Goal: Use online tool/utility

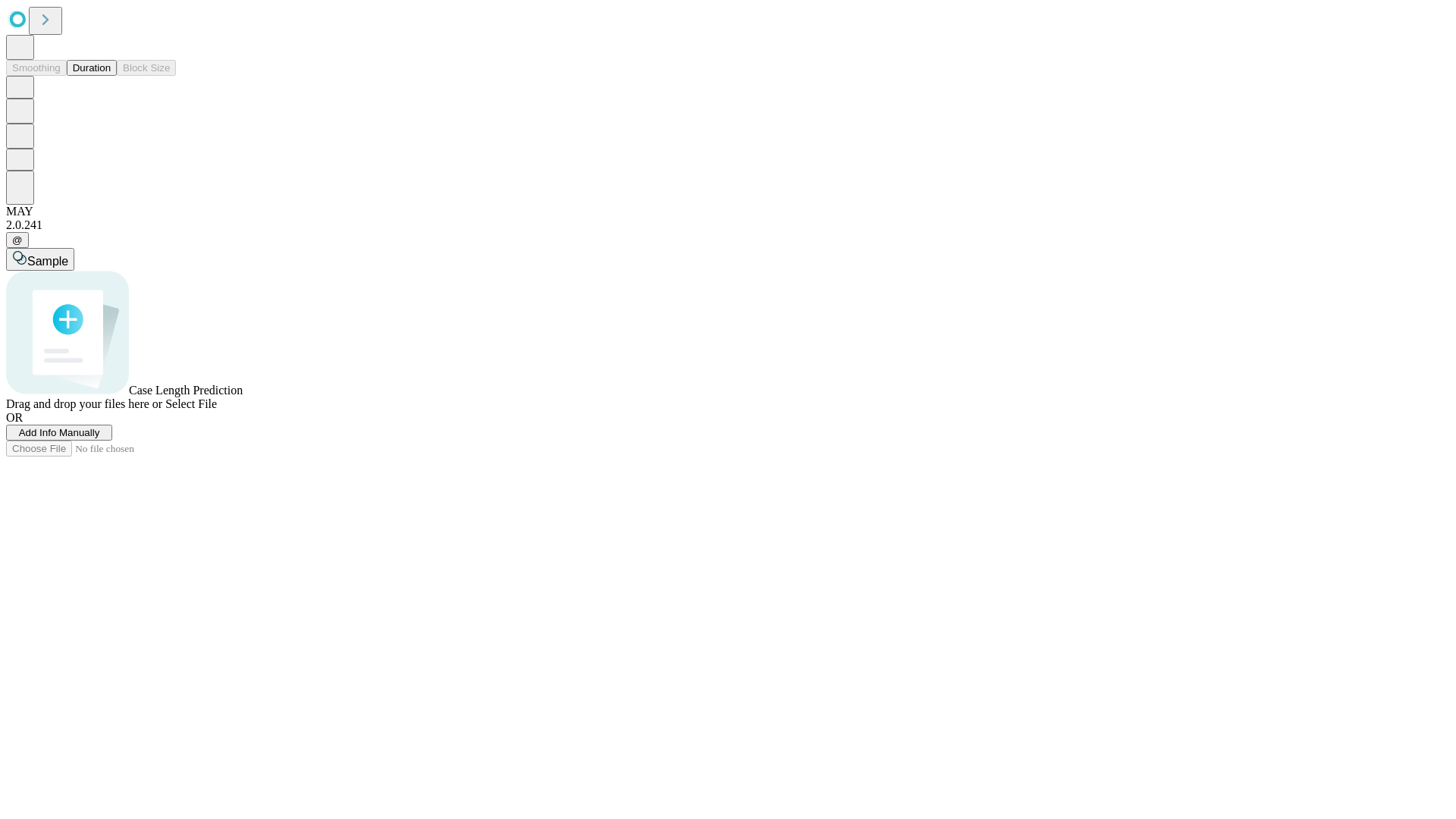
click at [111, 76] on button "Duration" at bounding box center [92, 68] width 50 height 16
click at [69, 255] on span "Sample" at bounding box center [48, 261] width 41 height 13
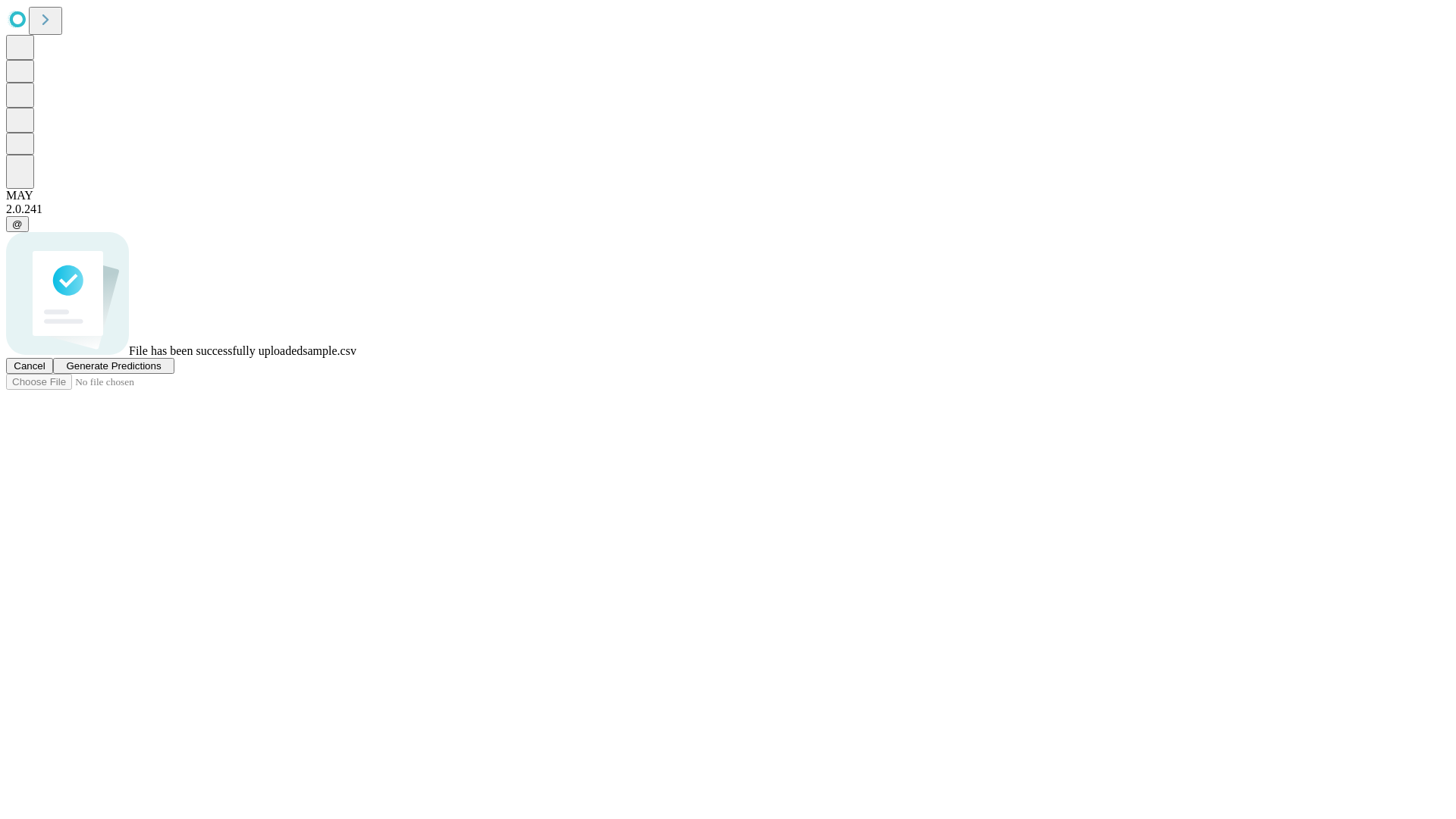
click at [161, 372] on span "Generate Predictions" at bounding box center [113, 366] width 94 height 11
